Goal: Navigation & Orientation: Find specific page/section

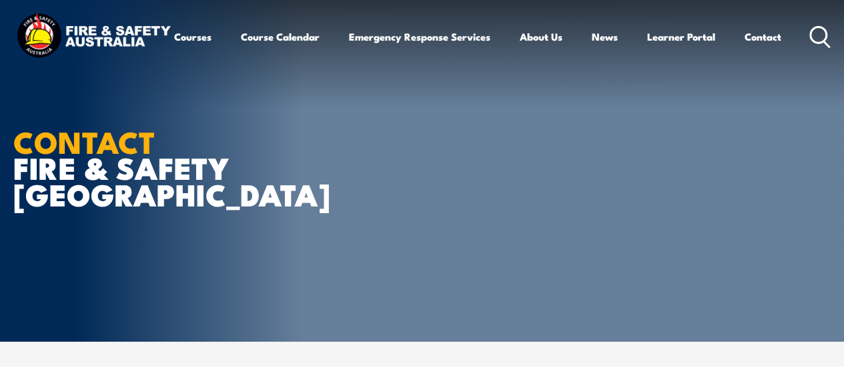
click at [809, 48] on icon at bounding box center [819, 37] width 21 height 22
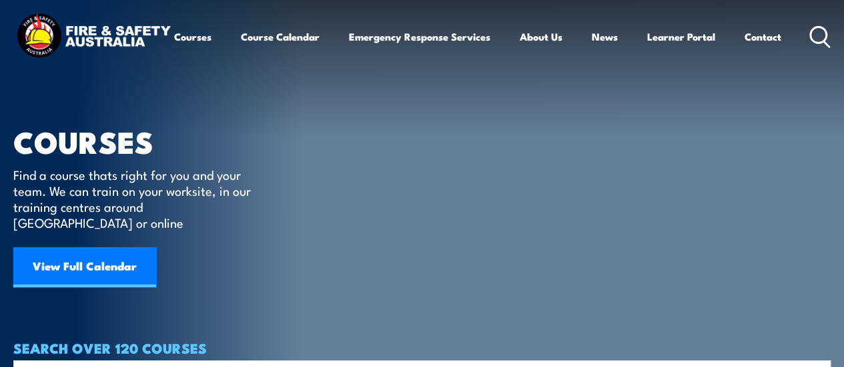
click at [809, 48] on icon at bounding box center [819, 37] width 21 height 22
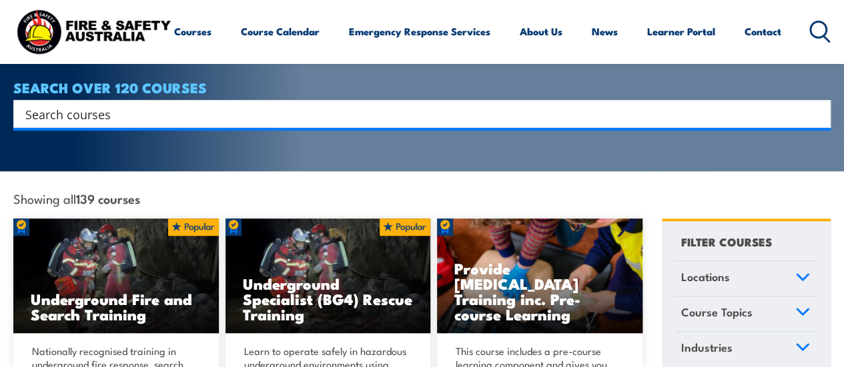
scroll to position [267, 0]
